Goal: Information Seeking & Learning: Check status

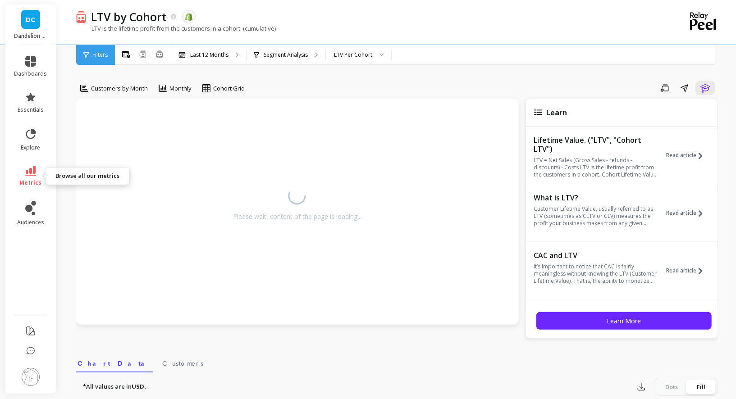
click at [32, 176] on link "metrics" at bounding box center [30, 176] width 33 height 21
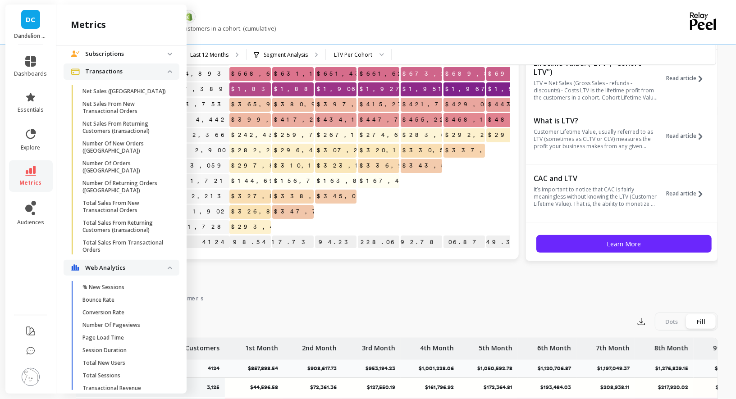
scroll to position [103, 0]
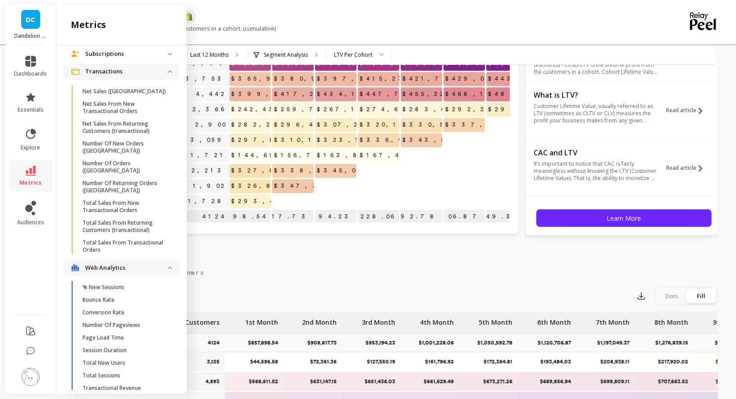
click at [110, 264] on p "Web Analytics" at bounding box center [126, 268] width 82 height 9
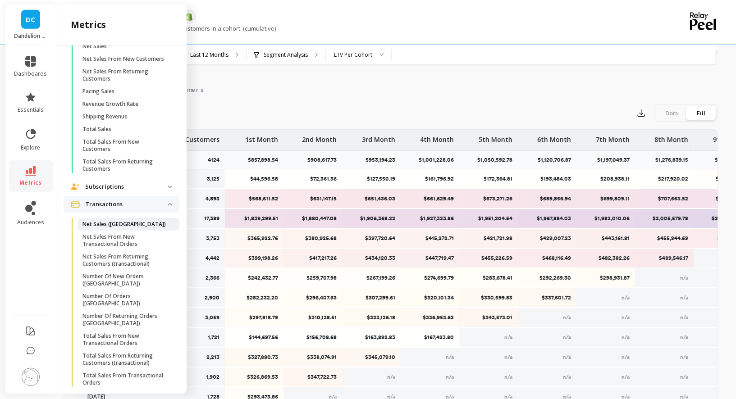
scroll to position [335, 0]
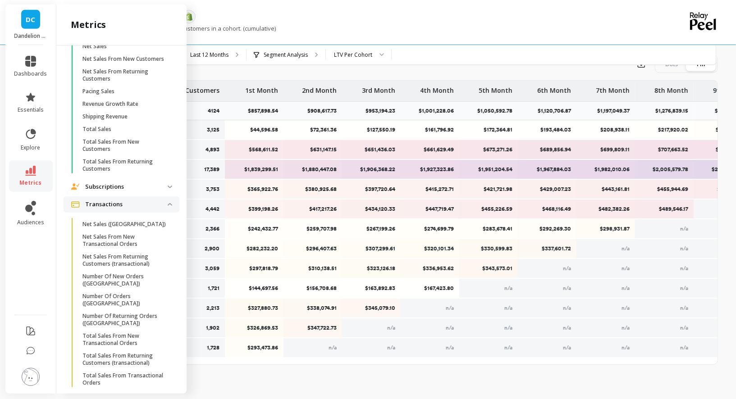
click at [112, 397] on p "Web Analytics" at bounding box center [126, 401] width 82 height 9
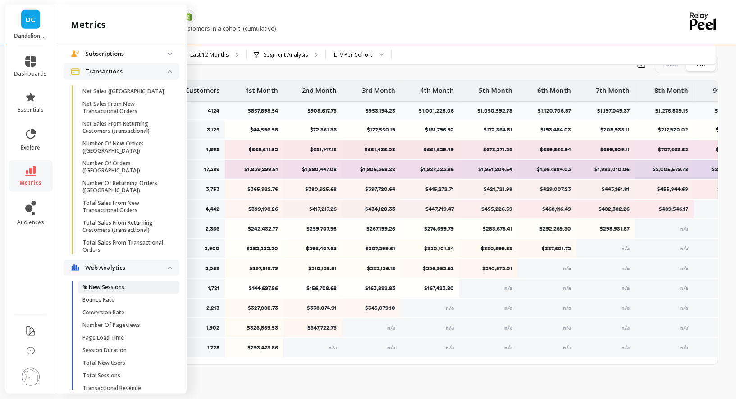
click at [114, 284] on p "% New Sessions" at bounding box center [103, 287] width 42 height 7
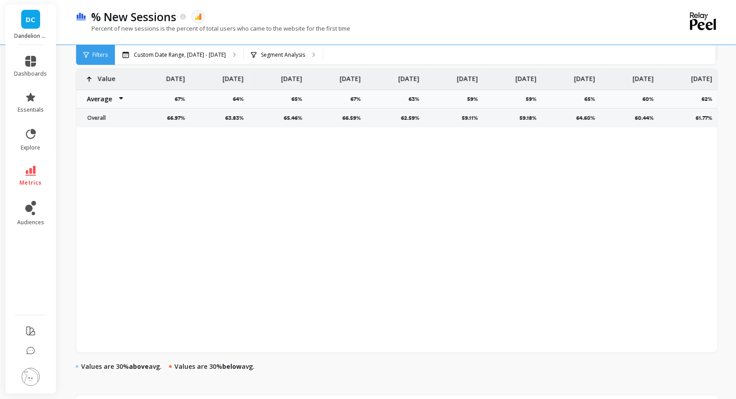
scroll to position [335, 0]
click at [182, 53] on p "Custom Date Range, [DATE] - [DATE]" at bounding box center [180, 54] width 92 height 7
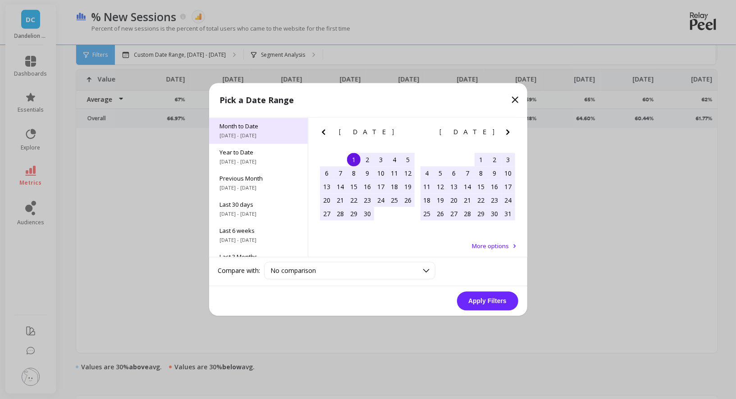
click at [255, 133] on span "[DATE] - [DATE]" at bounding box center [258, 136] width 77 height 7
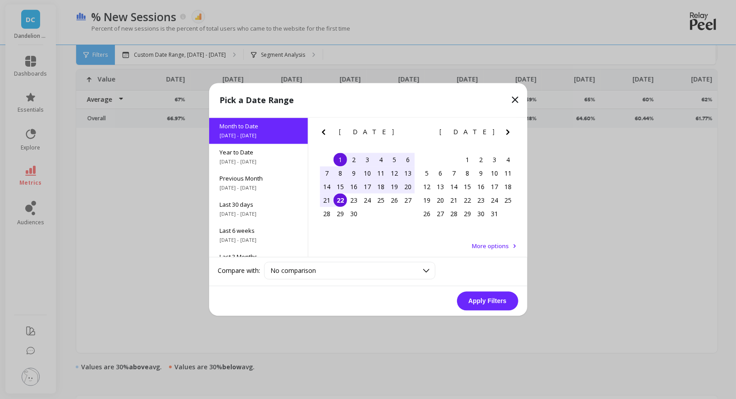
click at [489, 301] on button "Apply Filters" at bounding box center [487, 301] width 61 height 19
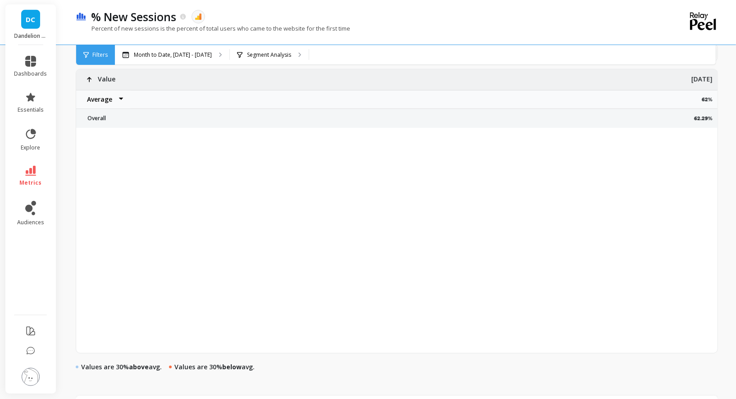
click at [119, 96] on select "Average Sum [PERSON_NAME]" at bounding box center [103, 100] width 54 height 18
click at [76, 91] on select "Average Sum [PERSON_NAME]" at bounding box center [103, 100] width 54 height 18
click at [33, 179] on span "metrics" at bounding box center [31, 182] width 22 height 7
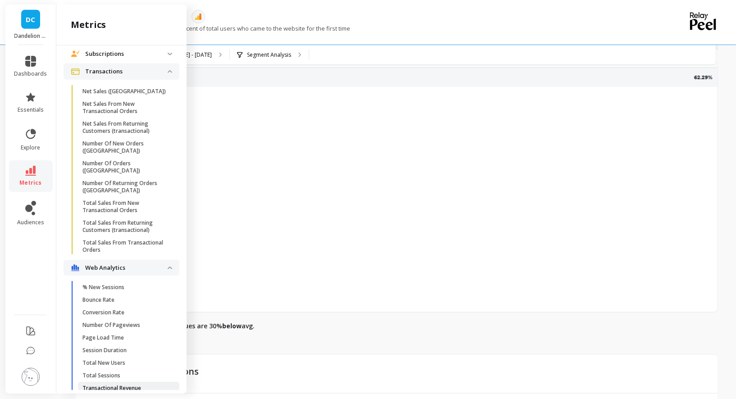
scroll to position [373, 0]
click at [106, 284] on p "% New Sessions" at bounding box center [103, 287] width 42 height 7
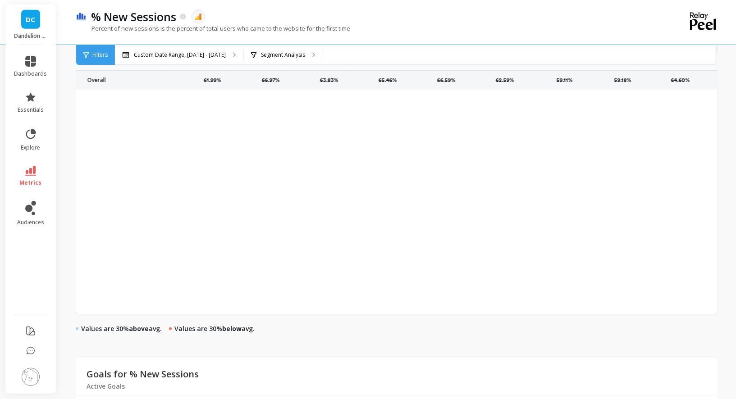
scroll to position [0, 913]
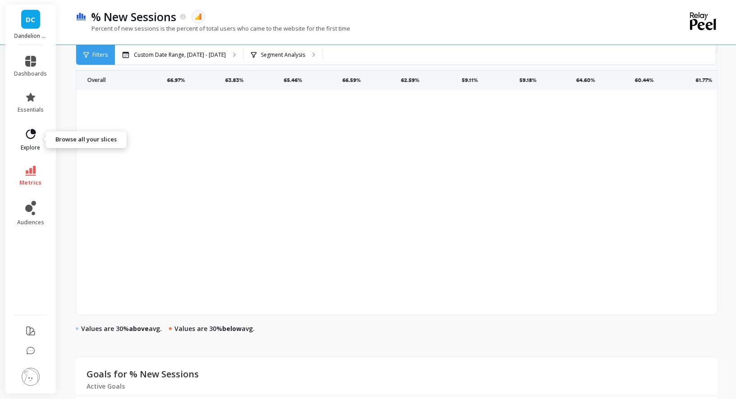
click at [34, 136] on icon at bounding box center [31, 134] width 10 height 10
